Goal: Task Accomplishment & Management: Manage account settings

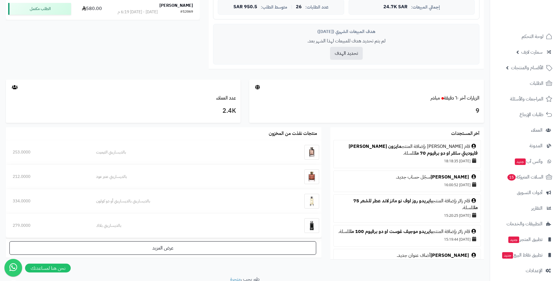
scroll to position [236, 0]
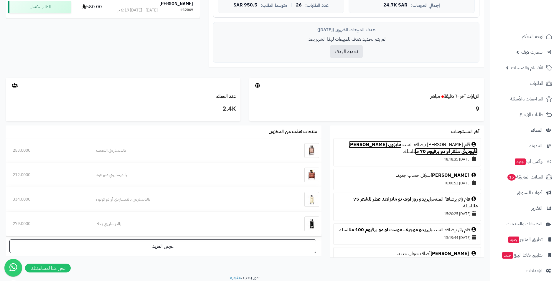
click at [381, 144] on link "مايزون [PERSON_NAME] فليوديتي سلفر او دو برفيوم 70 مل" at bounding box center [413, 148] width 129 height 14
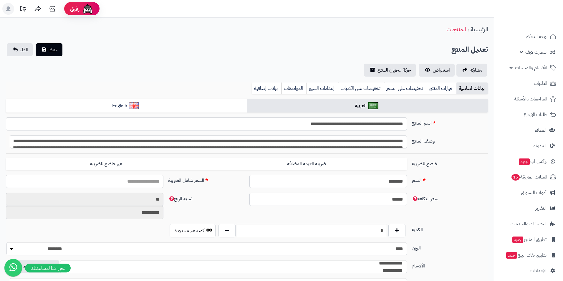
type input "******"
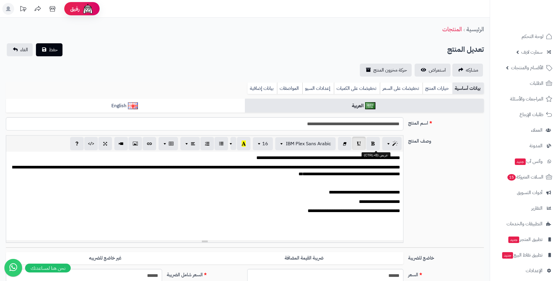
scroll to position [100, 0]
